Goal: Task Accomplishment & Management: Use online tool/utility

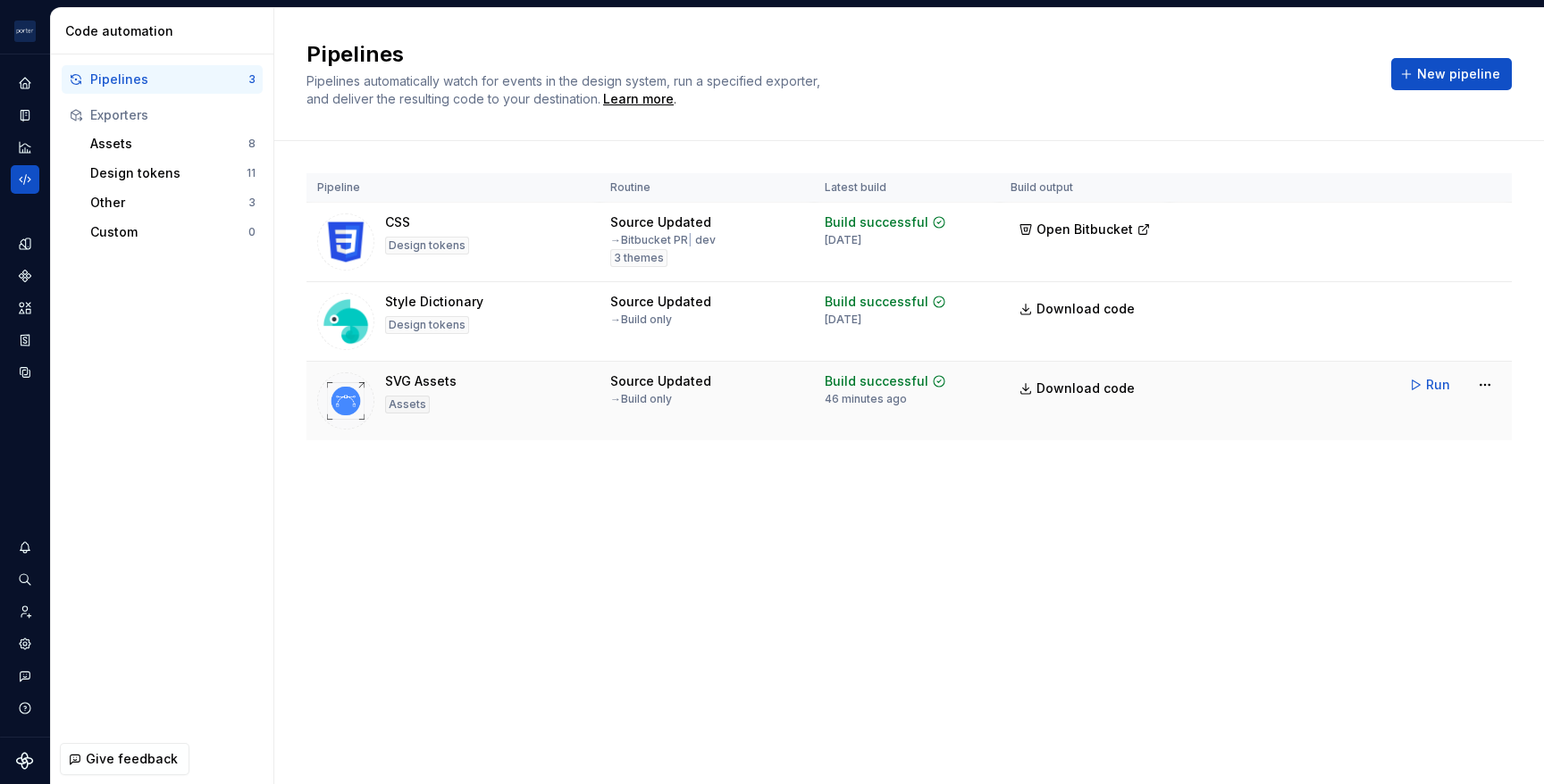
click at [1467, 391] on div "Run" at bounding box center [1450, 385] width 101 height 33
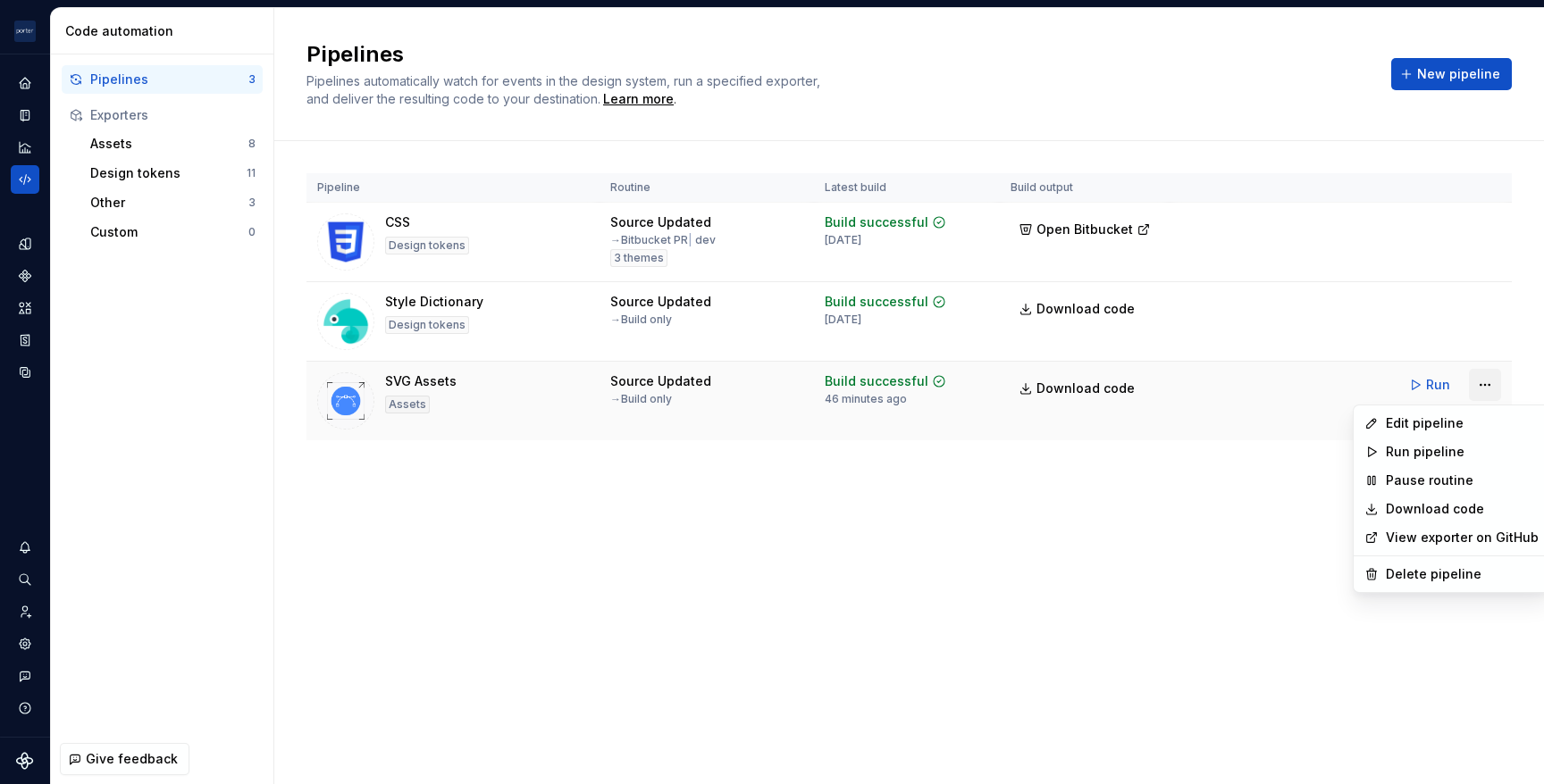
click at [1492, 386] on html "[PERSON_NAME] Airlines R Design system data Code automation Pipelines 3 Exporte…" at bounding box center [772, 392] width 1544 height 784
click at [1427, 425] on div "Edit pipeline" at bounding box center [1462, 423] width 152 height 18
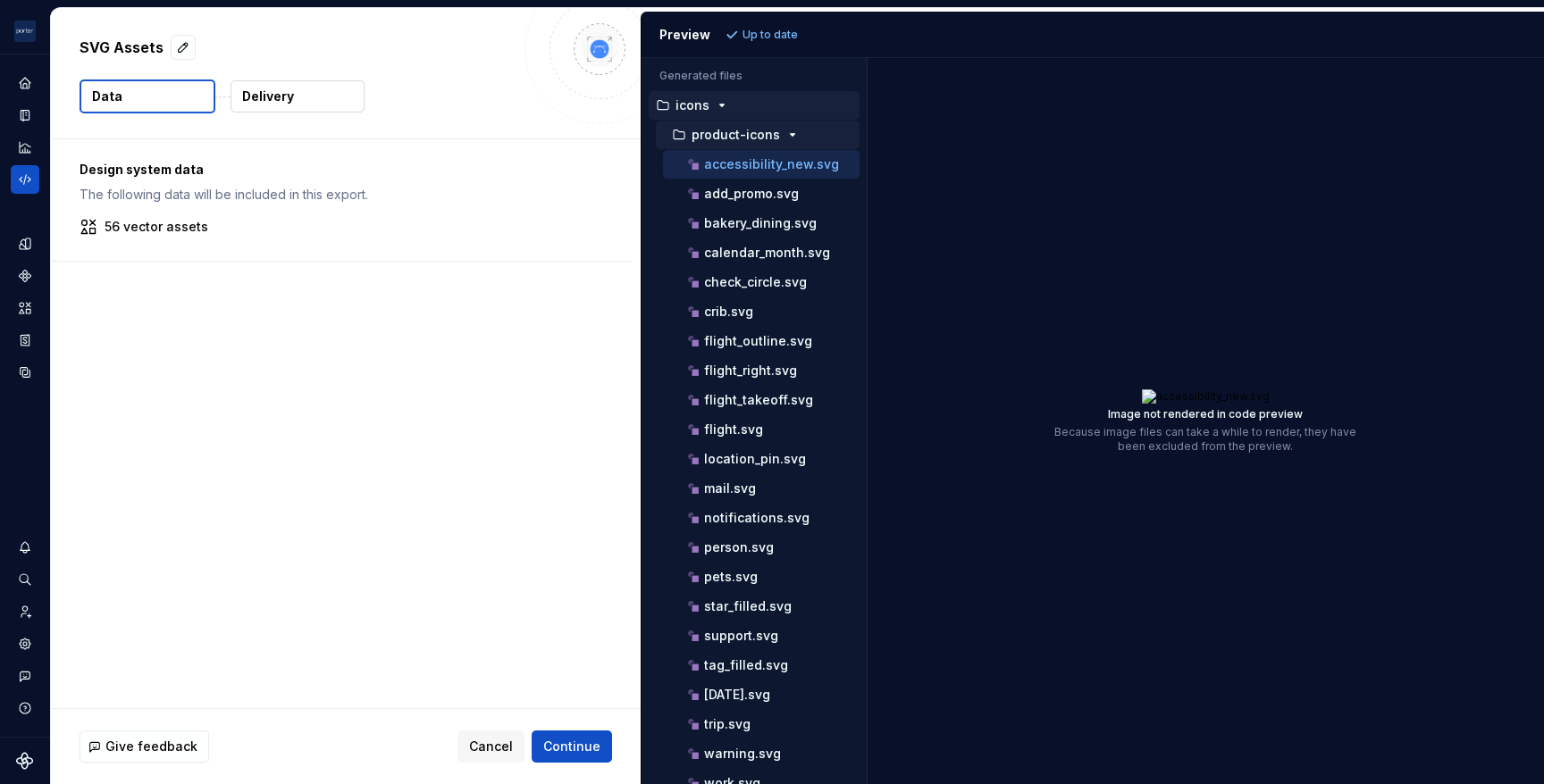
click at [774, 131] on p "product-icons" at bounding box center [736, 134] width 88 height 14
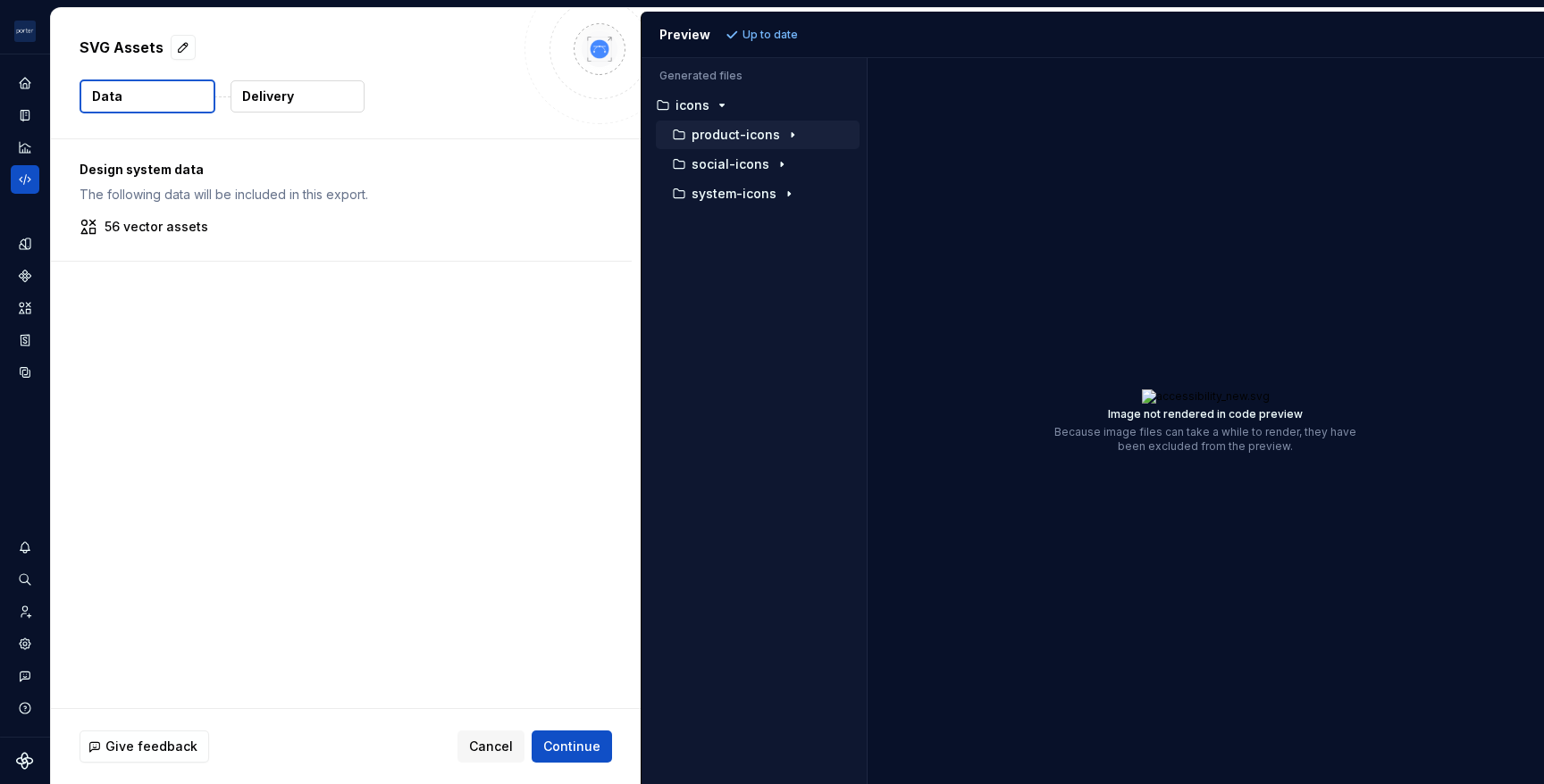
click at [745, 129] on p "product-icons" at bounding box center [736, 134] width 88 height 14
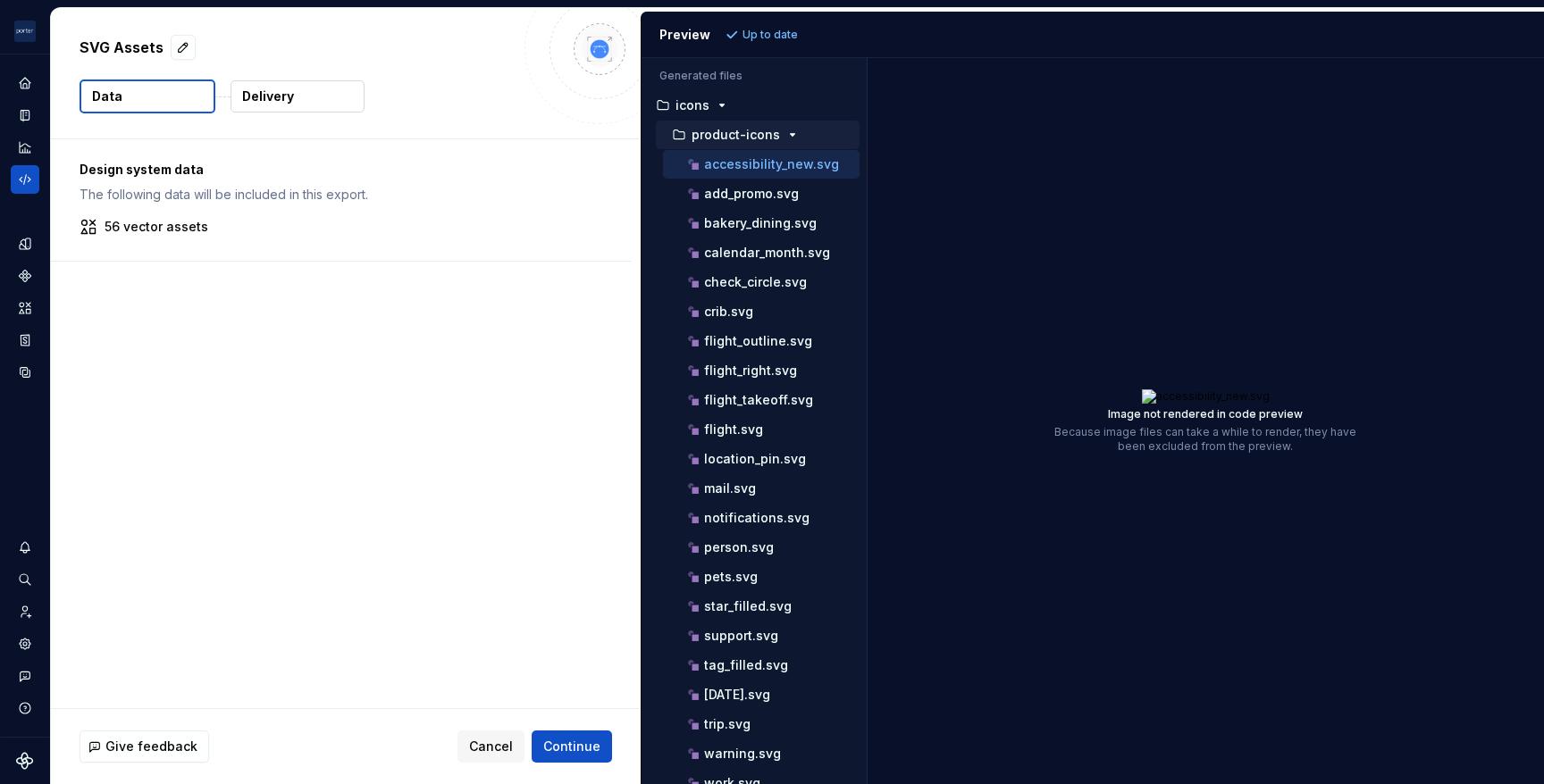
click at [785, 133] on icon "button" at bounding box center [792, 134] width 14 height 14
